Goal: Find specific page/section: Find specific page/section

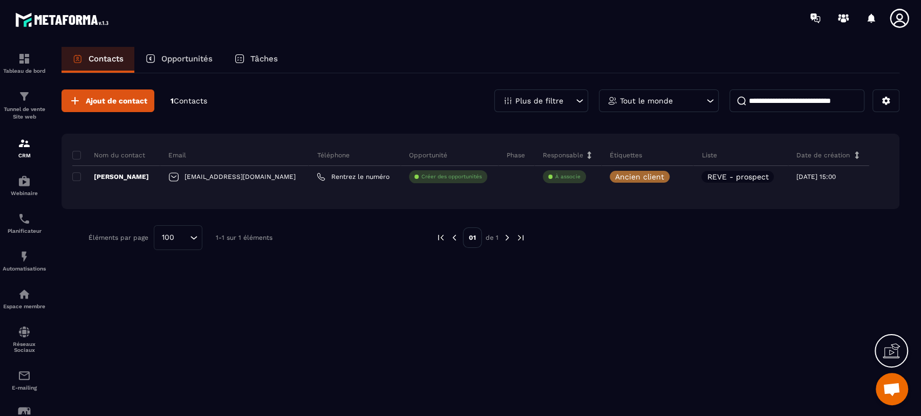
click at [371, 94] on div "Ajout de contact 1 Contacts Plus de filtre Tout le monde" at bounding box center [480, 101] width 838 height 23
click at [195, 57] on p "Opportunités" at bounding box center [186, 59] width 51 height 10
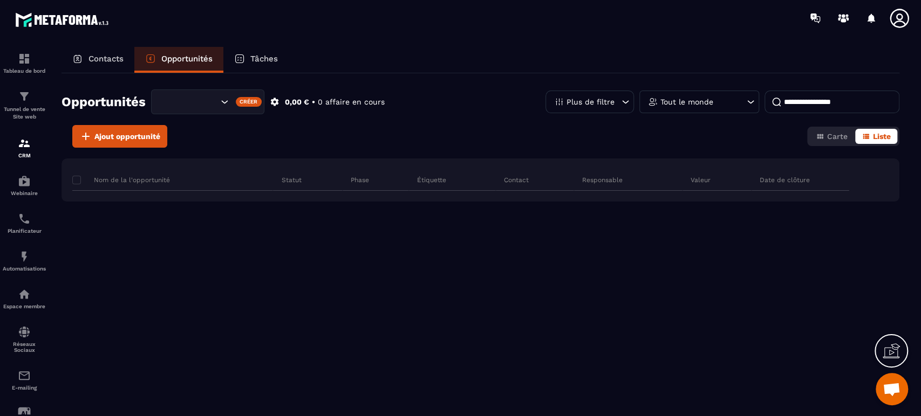
click at [93, 63] on p "Contacts" at bounding box center [105, 59] width 35 height 10
